Goal: Find specific page/section: Find specific page/section

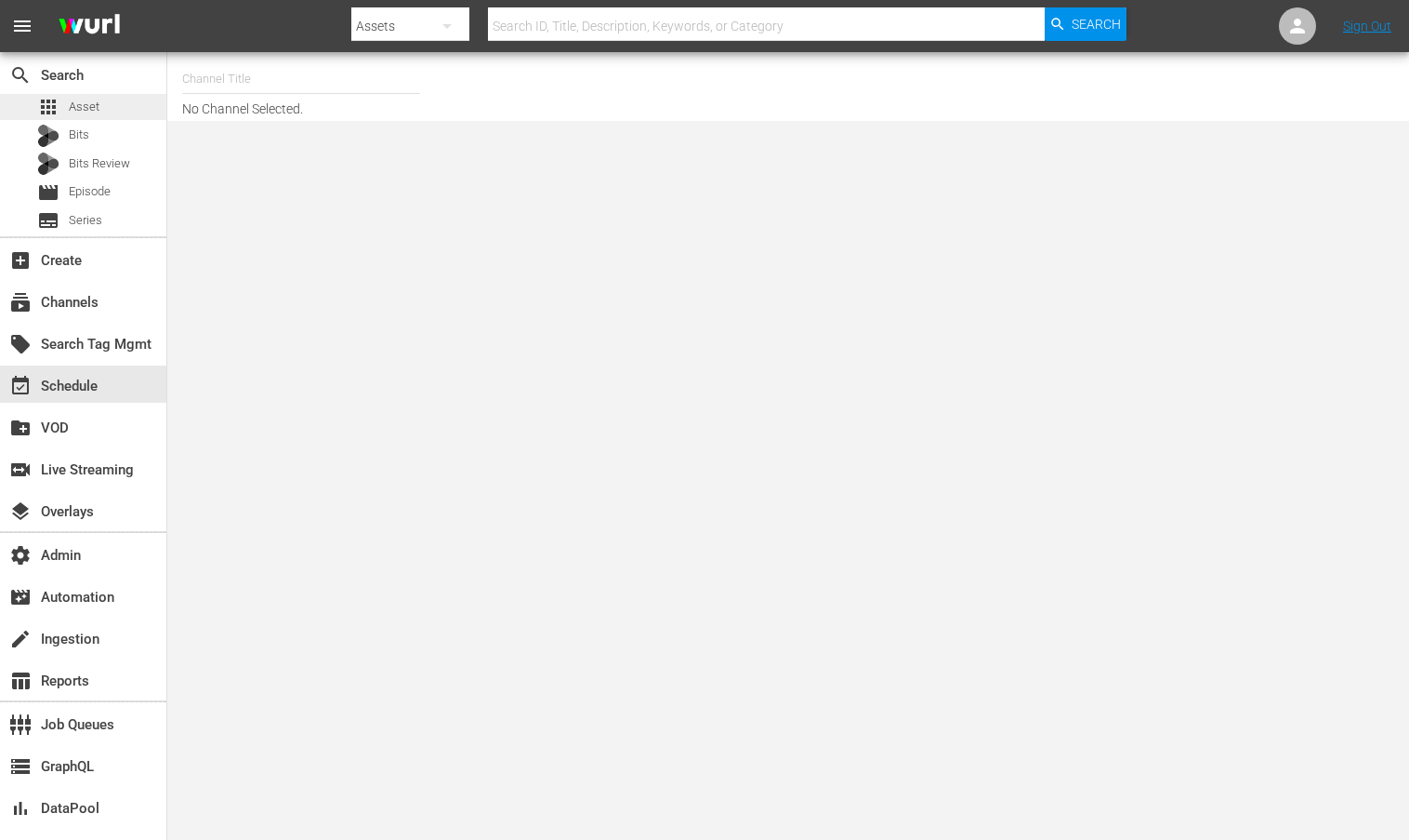
click at [64, 99] on div "apps Asset" at bounding box center [68, 106] width 62 height 26
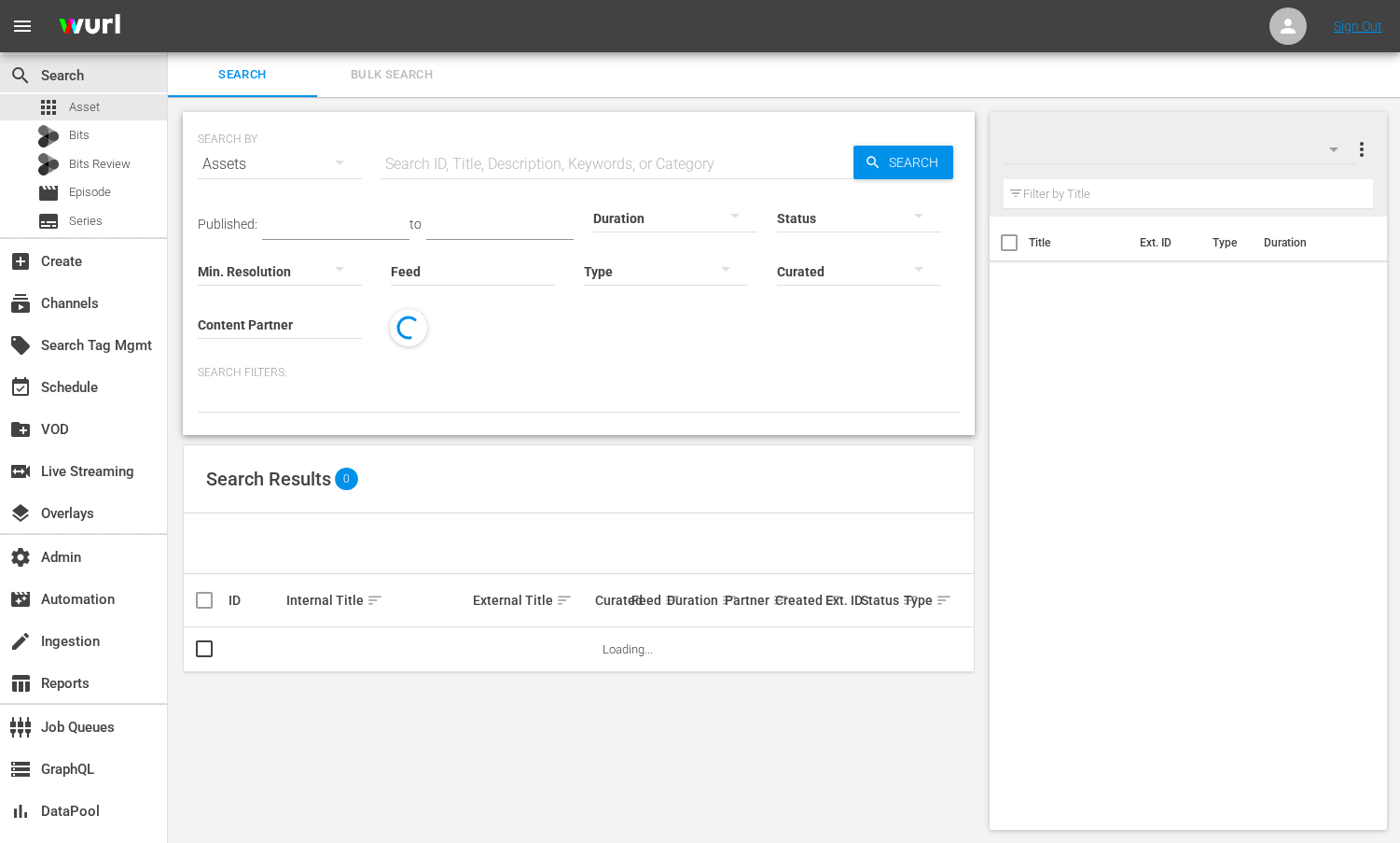
click at [471, 158] on input "text" at bounding box center [617, 164] width 473 height 45
paste input "CV_OCT25Brand_01"
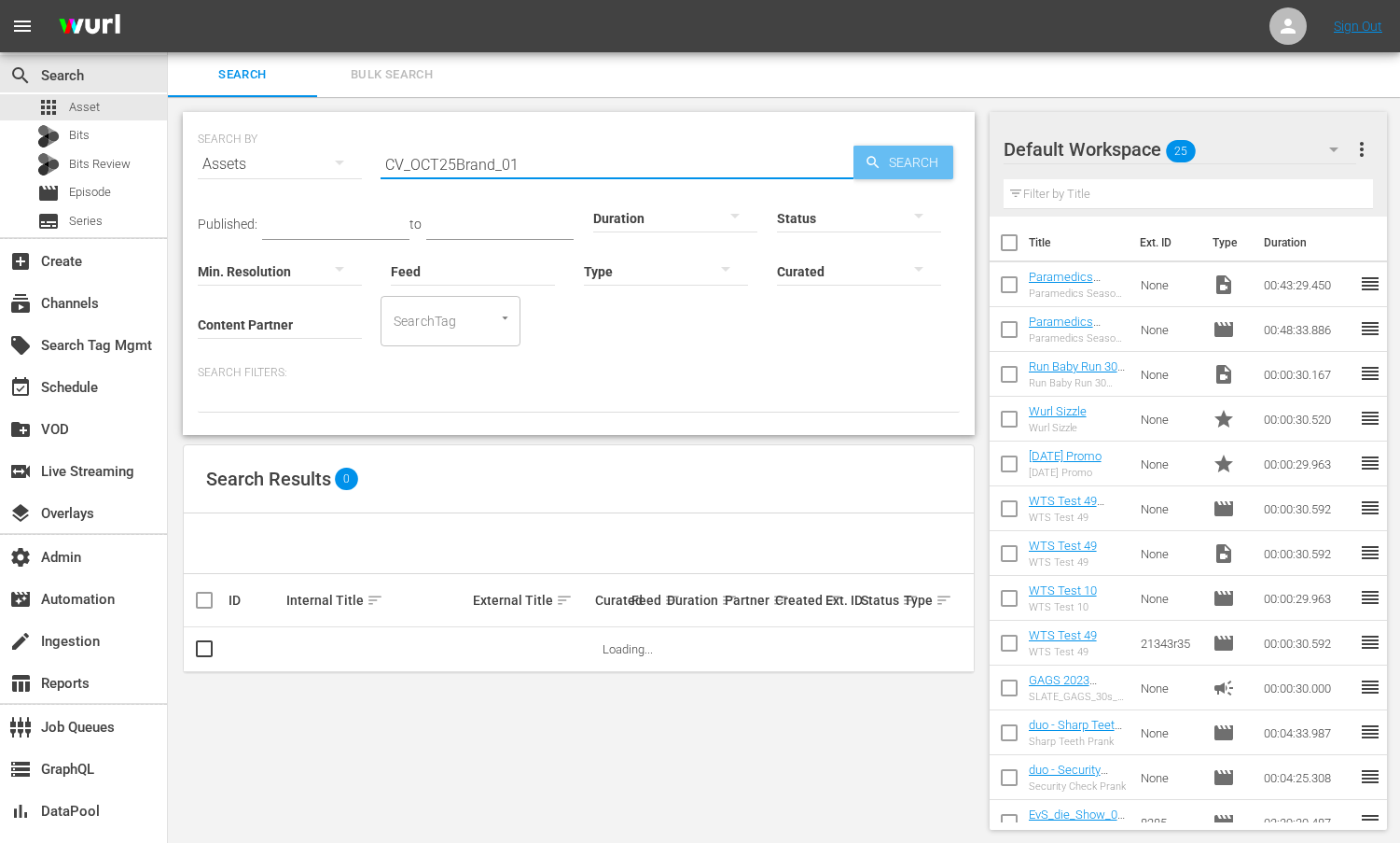
click at [923, 163] on span "Search" at bounding box center [917, 162] width 71 height 33
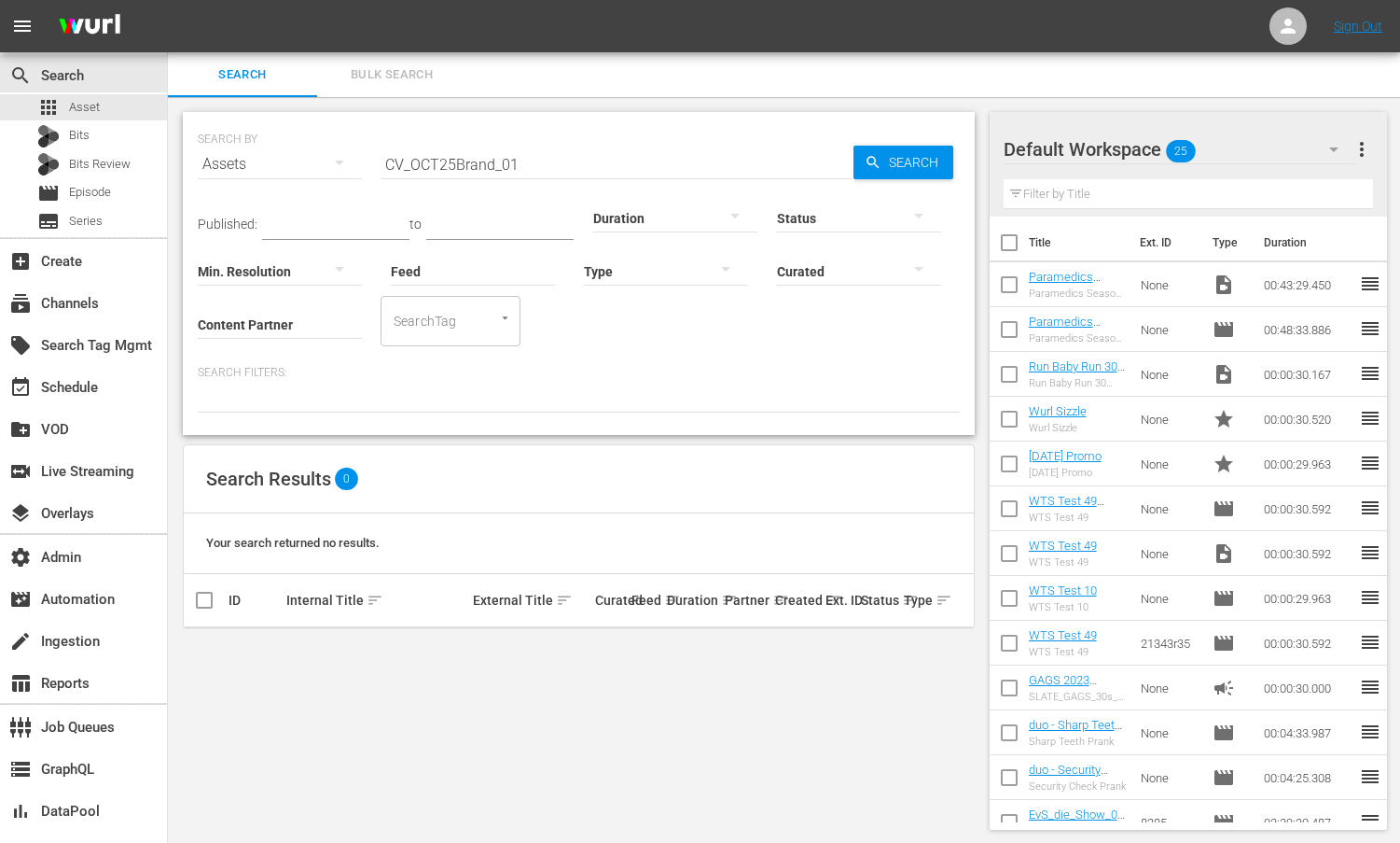
click at [712, 155] on input "CV_OCT25Brand_01" at bounding box center [617, 164] width 473 height 45
type input "CV_OCT25Brand_01"
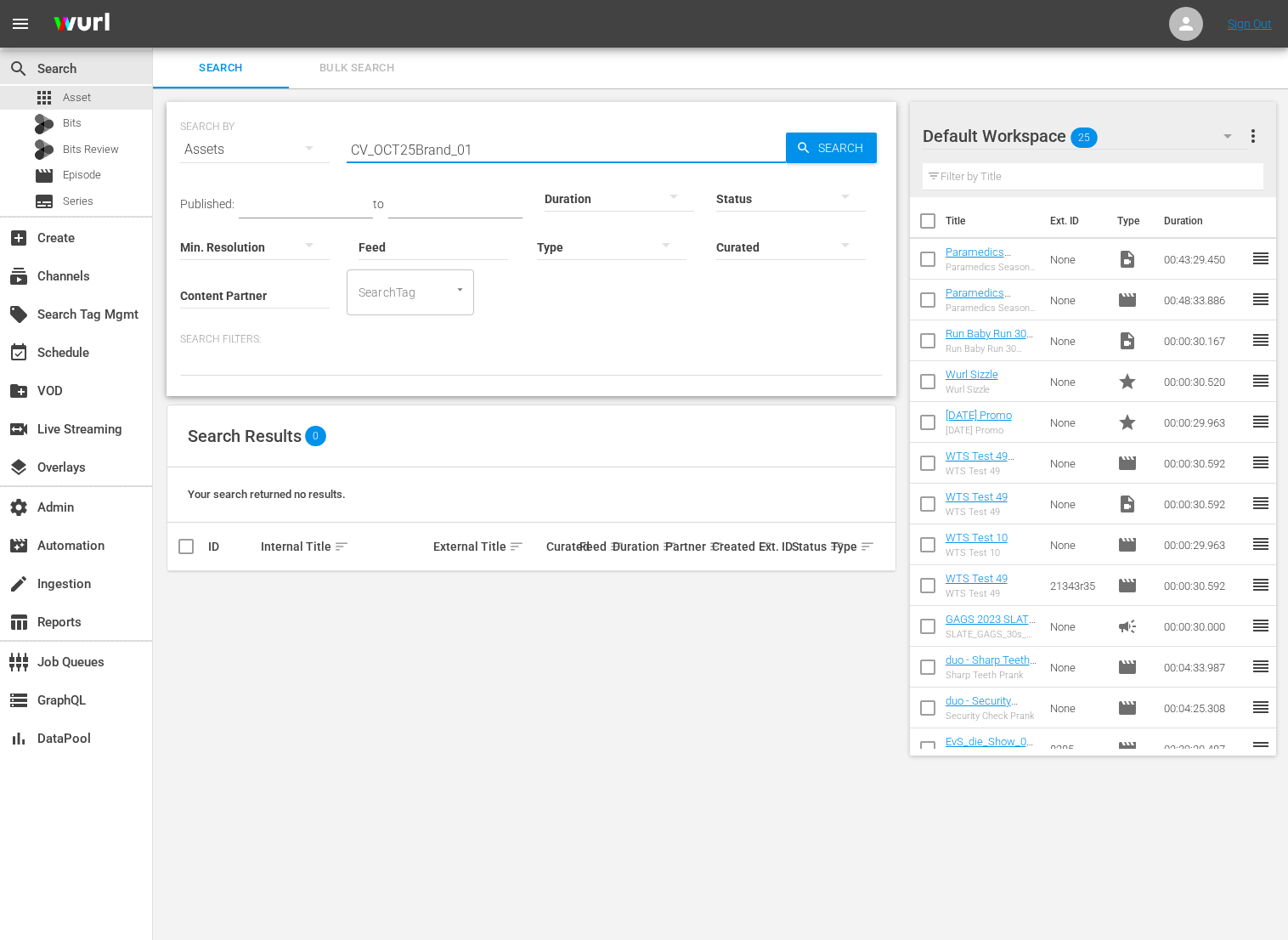
click at [818, 147] on span "Search" at bounding box center [844, 148] width 65 height 30
click at [92, 134] on div "Bits" at bounding box center [76, 124] width 152 height 24
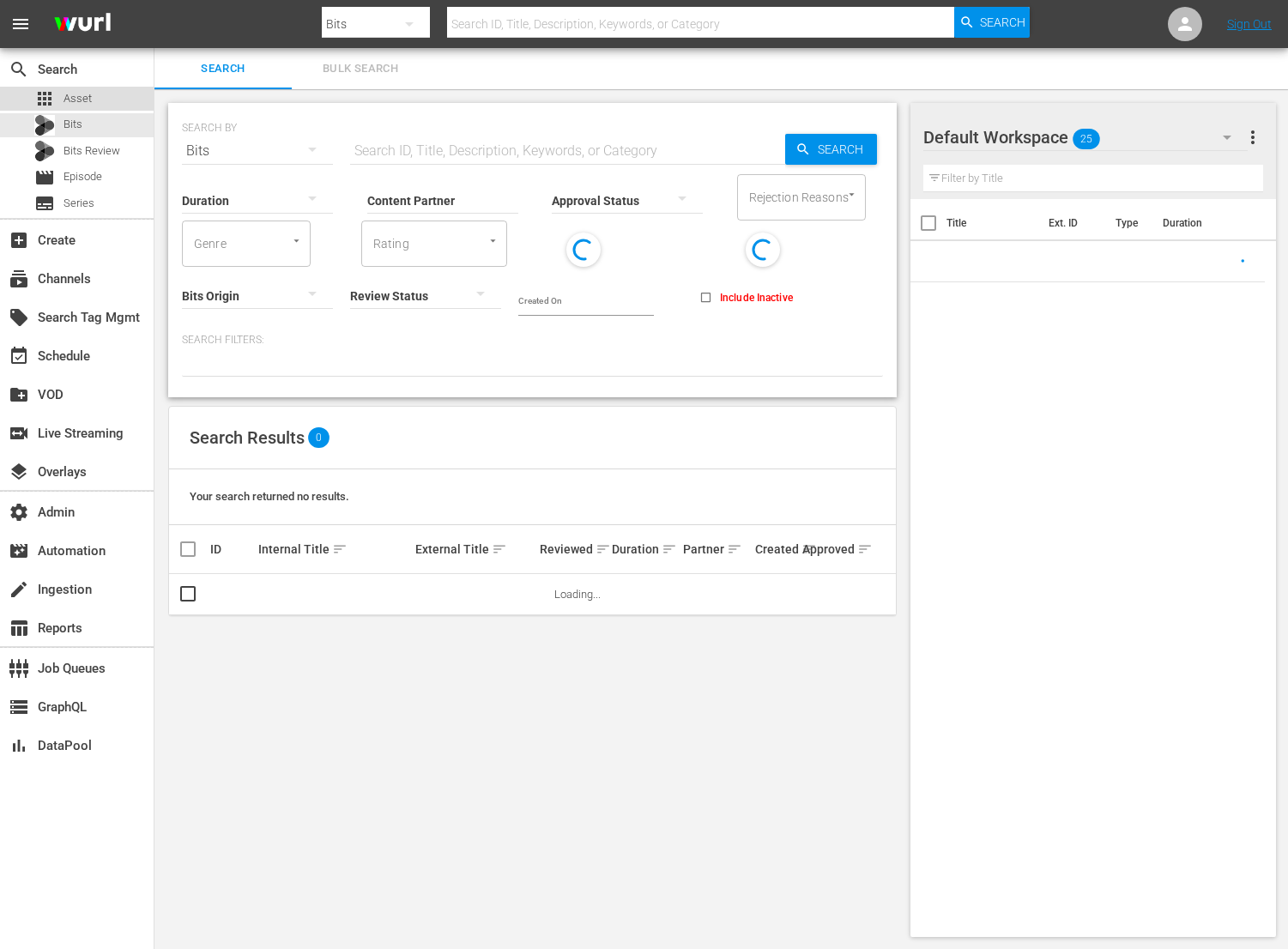
click at [87, 99] on span "Asset" at bounding box center [77, 98] width 28 height 17
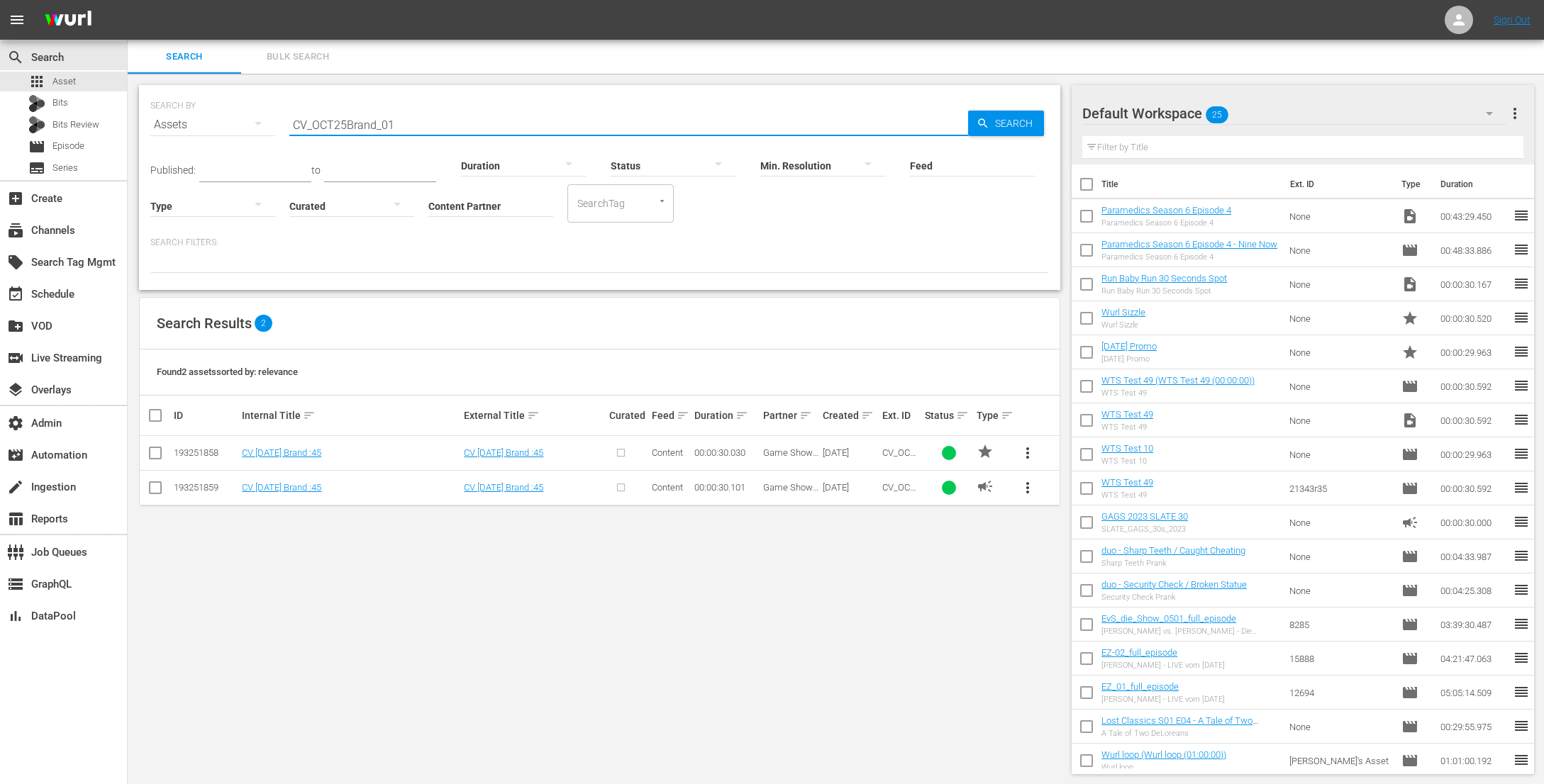
drag, startPoint x: 425, startPoint y: 118, endPoint x: 206, endPoint y: 113, distance: 219.1
click at [208, 113] on div "SEARCH BY Search By Assets Search ID, Title, Description, Keywords, or Category…" at bounding box center [599, 116] width 899 height 51
click at [689, 120] on input "CV_OCT25Brand_01" at bounding box center [628, 125] width 679 height 34
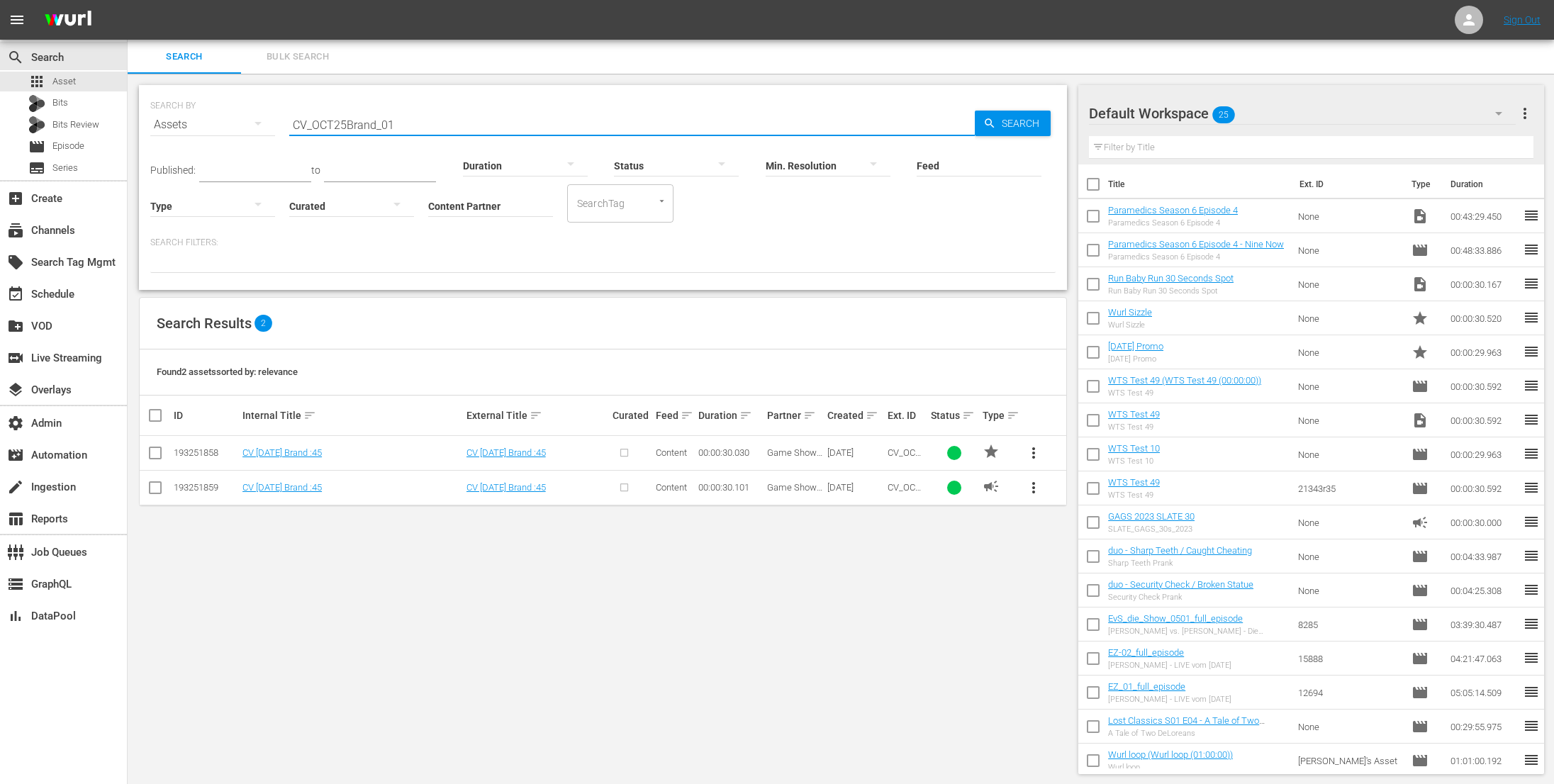
click at [727, 123] on input "CV_OCT25Brand_01" at bounding box center [632, 125] width 686 height 34
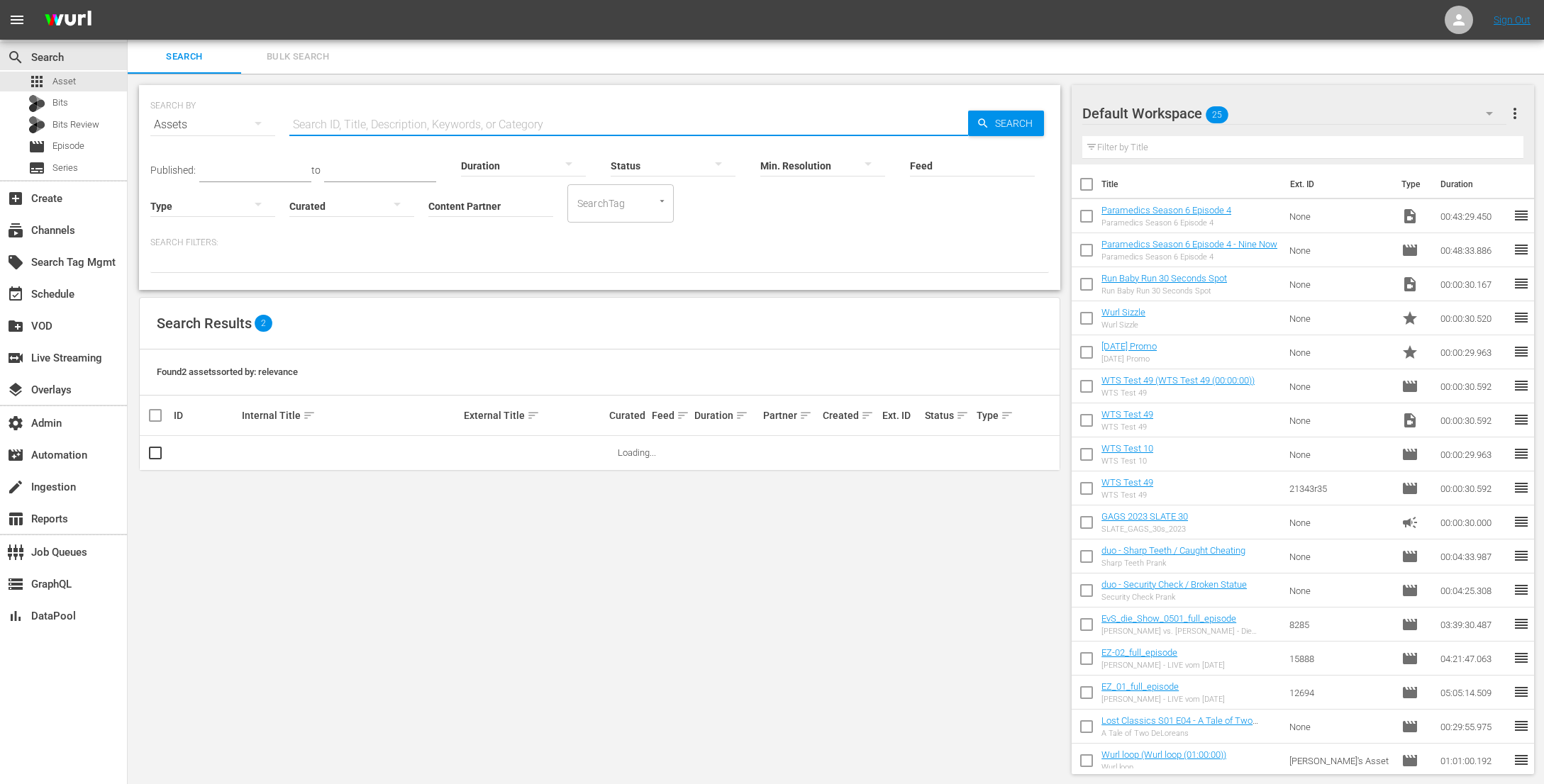
click at [493, 212] on input "Content Partner" at bounding box center [491, 207] width 125 height 51
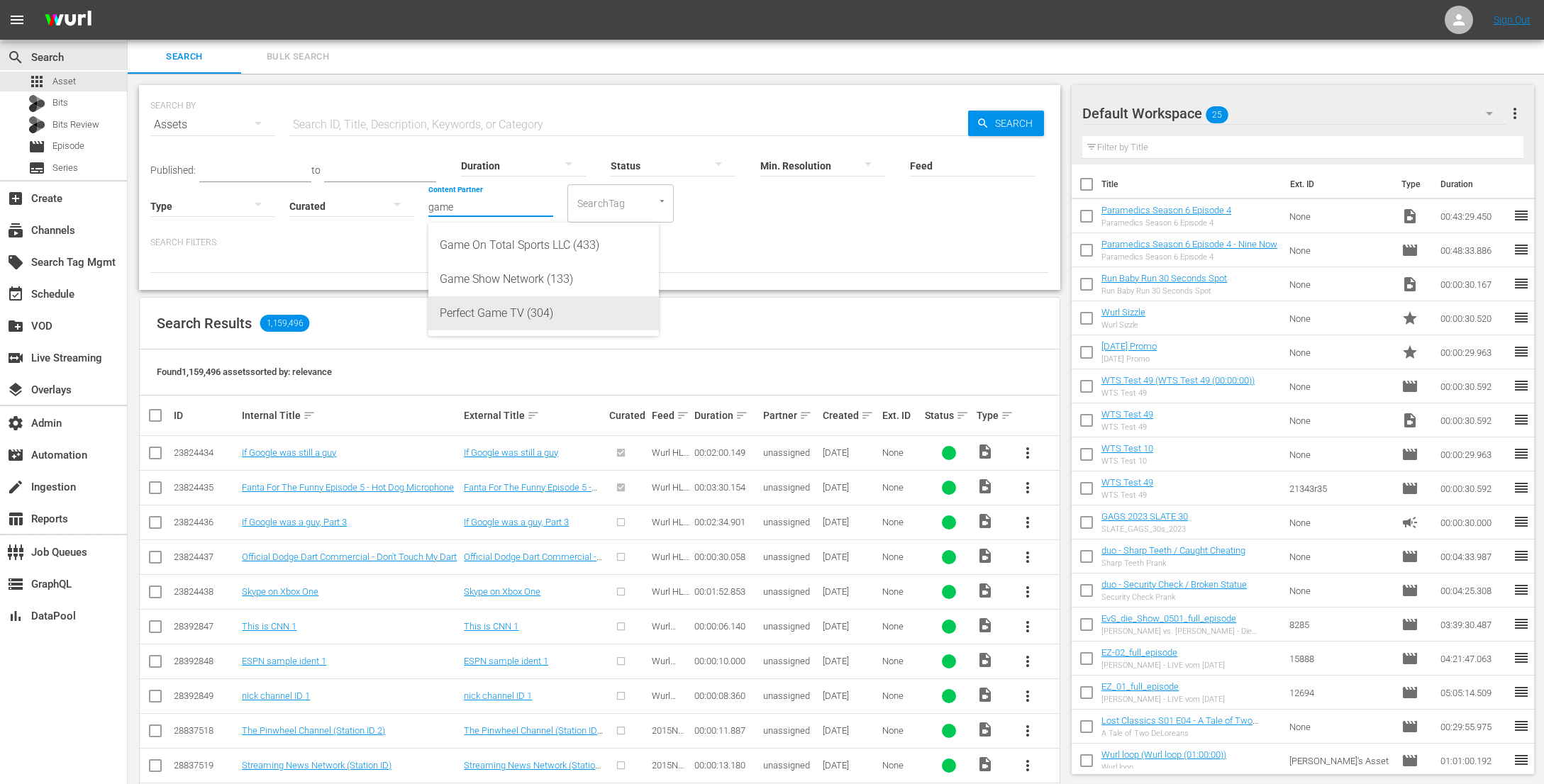
click at [488, 286] on div "Game Show Network (133)" at bounding box center [544, 279] width 208 height 34
type input "Game Show Network (133)"
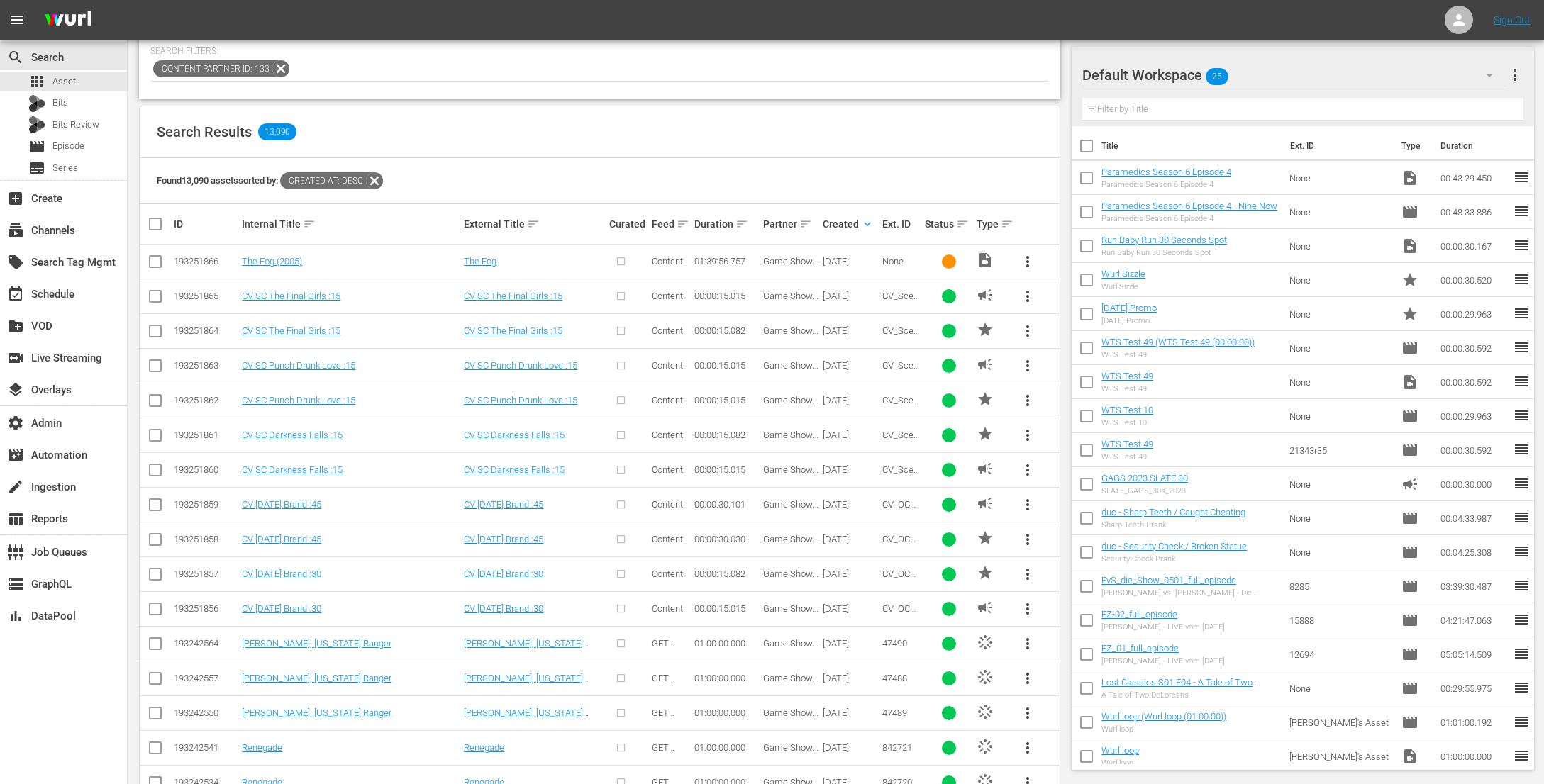
scroll to position [198, 0]
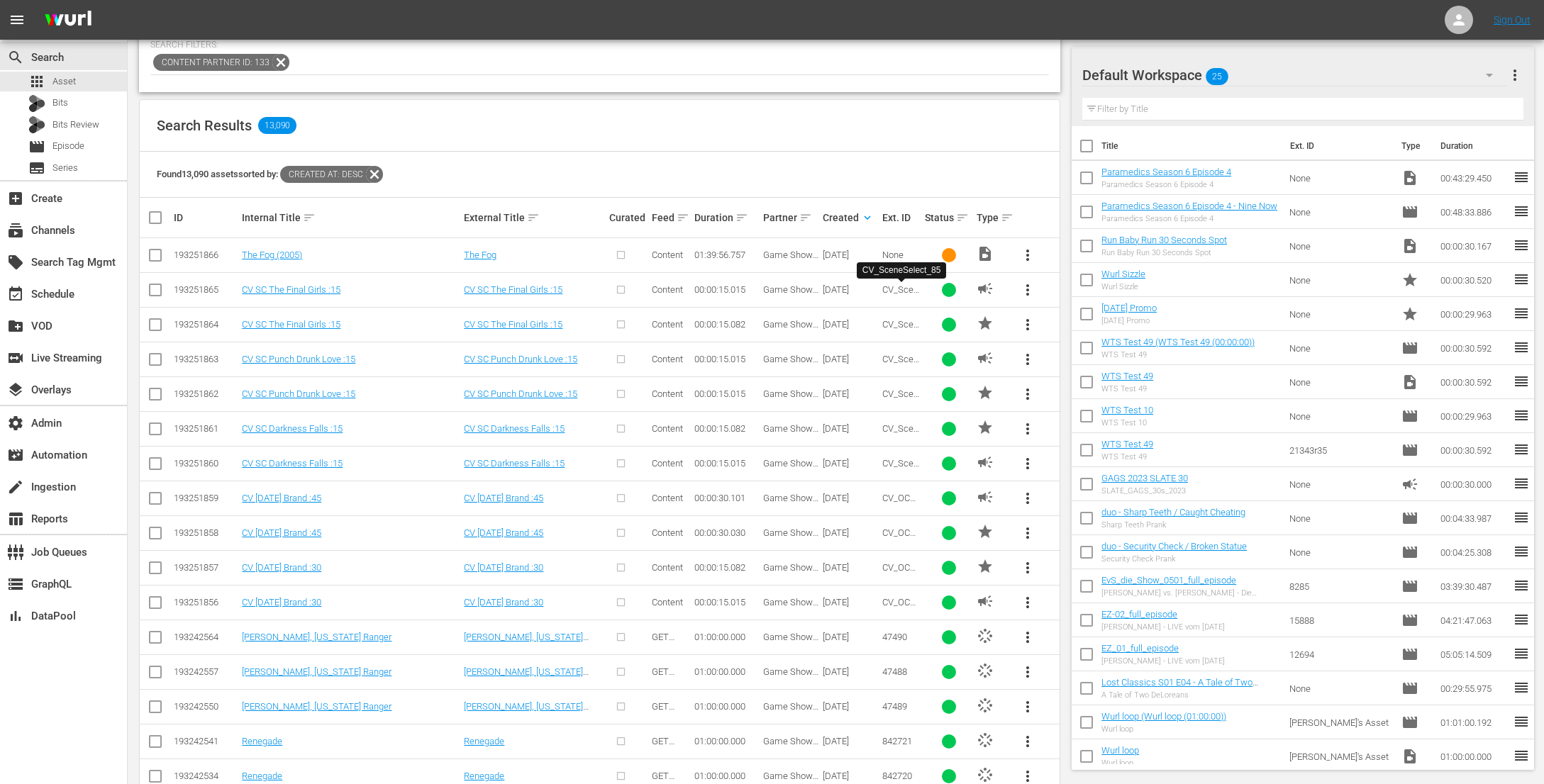
click at [897, 288] on span "CV_SceneSelect_85" at bounding box center [901, 300] width 37 height 32
click at [900, 324] on span "CV_SceneSelect_85P" at bounding box center [901, 334] width 37 height 32
click at [893, 356] on span "CV_SceneSelect_84" at bounding box center [901, 369] width 37 height 32
click at [899, 395] on span "CV_SceneSelect_84P" at bounding box center [901, 404] width 37 height 32
click at [894, 433] on span "CV_SceneSelect_83P" at bounding box center [901, 439] width 37 height 32
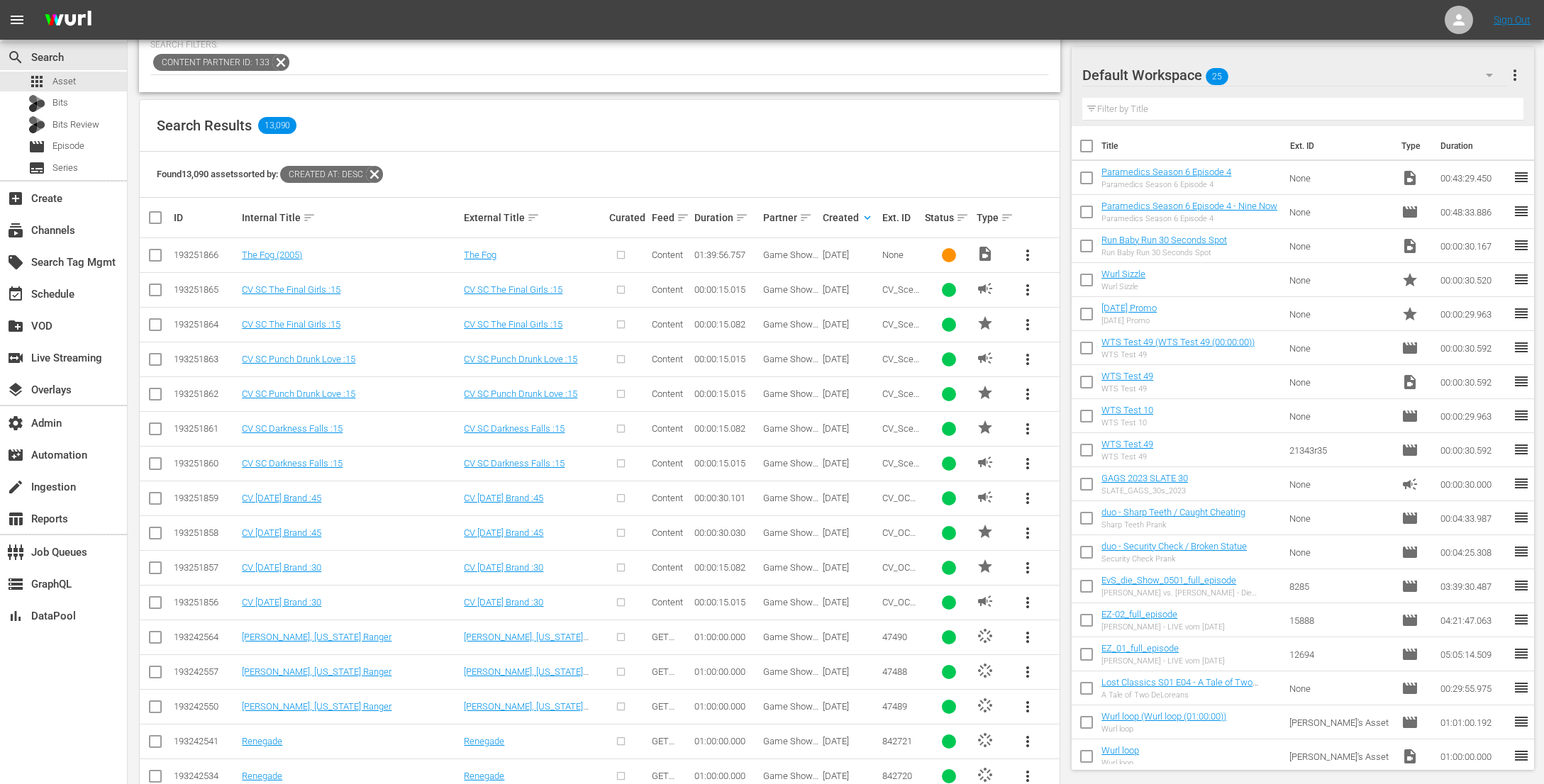
click at [894, 465] on span "CV_SceneSelect_83" at bounding box center [901, 473] width 37 height 32
drag, startPoint x: 896, startPoint y: 499, endPoint x: 895, endPoint y: 516, distance: 17.0
click at [896, 500] on span "CV_OCT25Brand_01" at bounding box center [902, 508] width 39 height 32
click at [894, 538] on td "CV_OCT25Brand_01P" at bounding box center [901, 533] width 42 height 35
click at [889, 568] on span "CV_OCT25Brand_02P" at bounding box center [902, 578] width 39 height 32
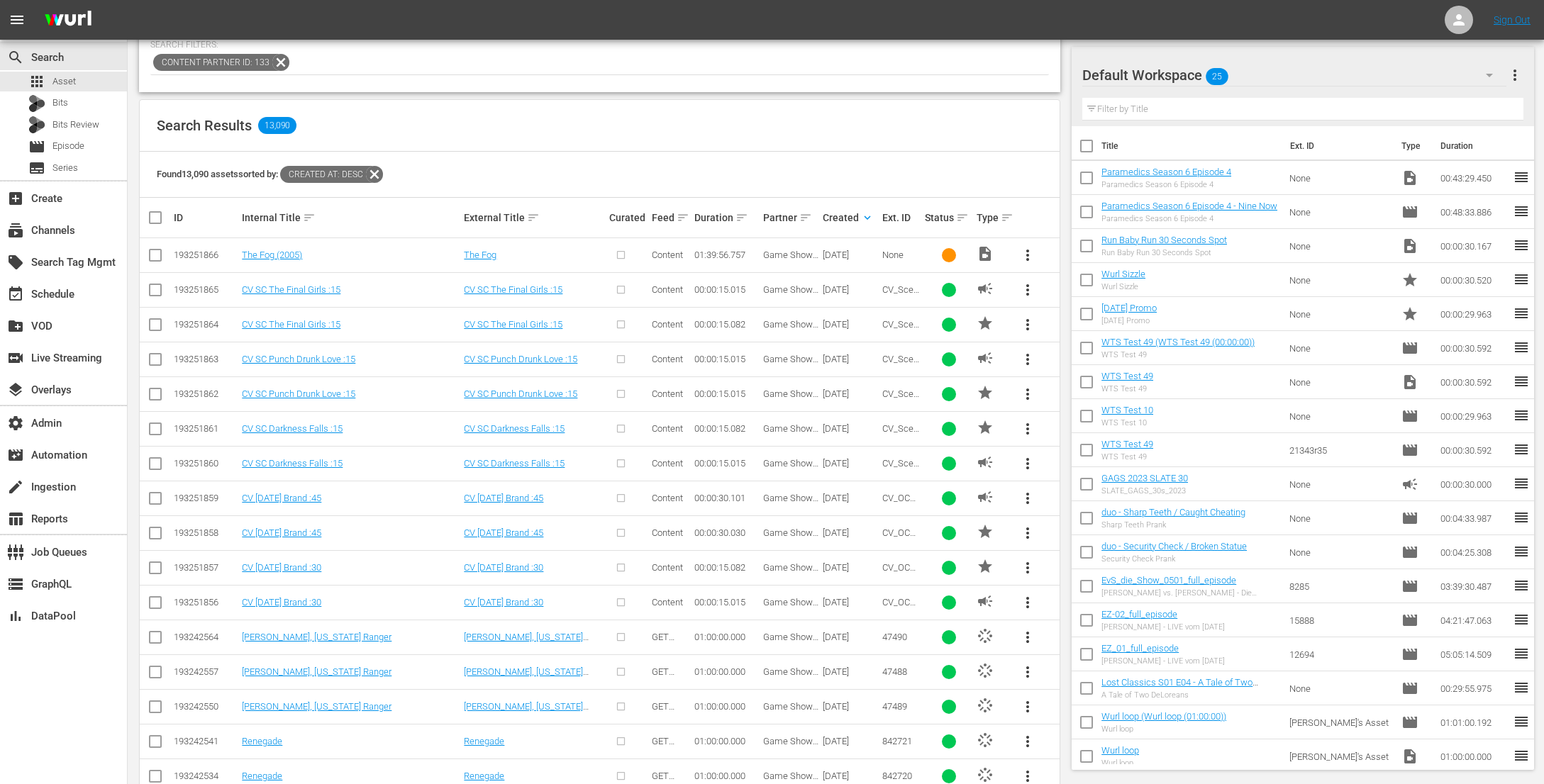
click at [894, 599] on span "CV_OCT25Brand_02" at bounding box center [902, 612] width 39 height 32
click at [288, 288] on link "CV SC The Final Girls :15" at bounding box center [291, 290] width 99 height 10
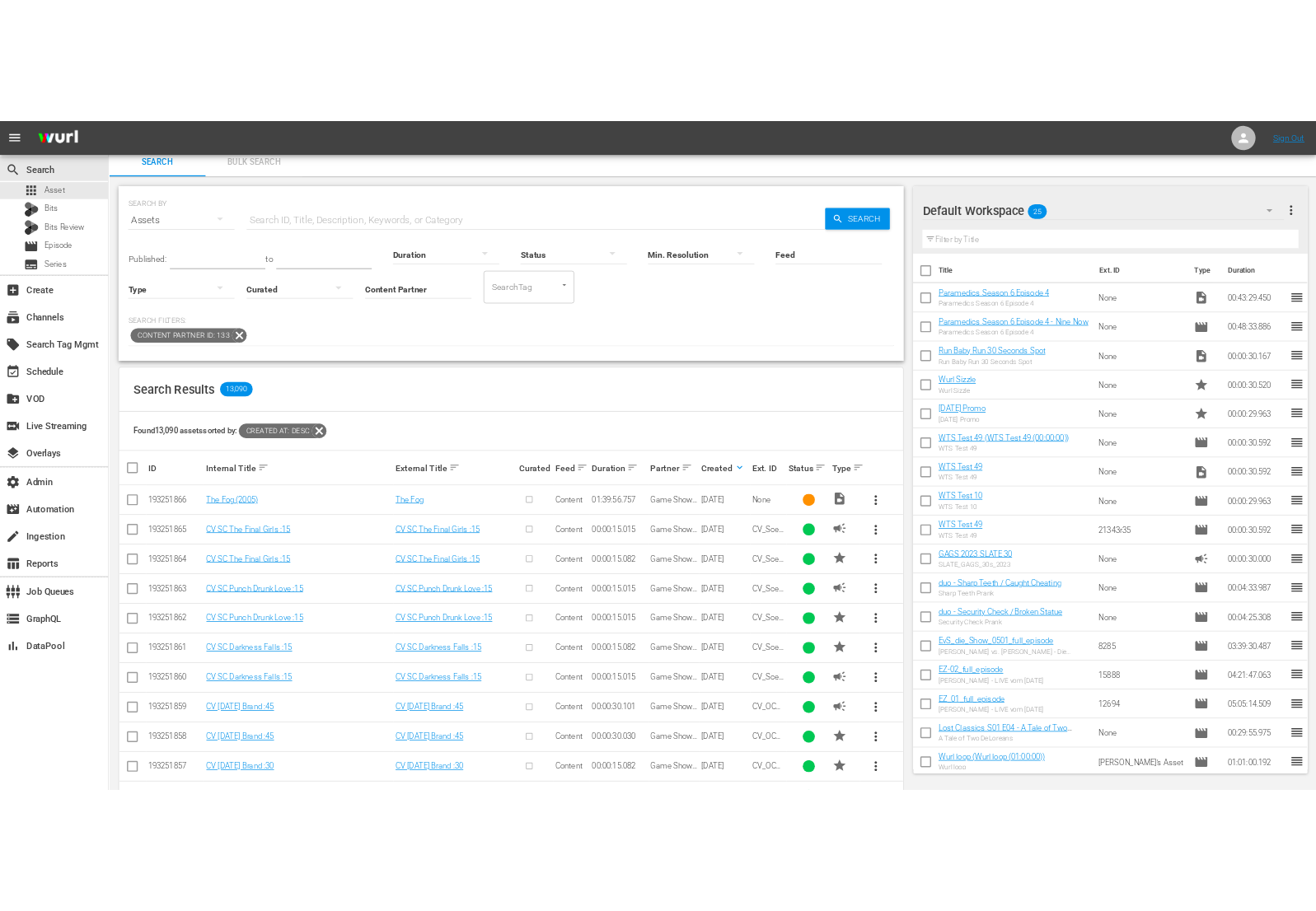
scroll to position [83, 0]
